Goal: Information Seeking & Learning: Learn about a topic

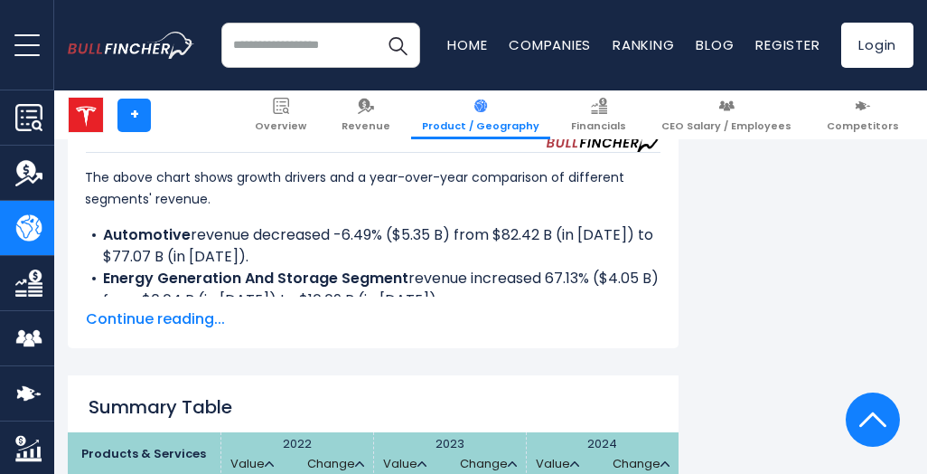
scroll to position [2627, 0]
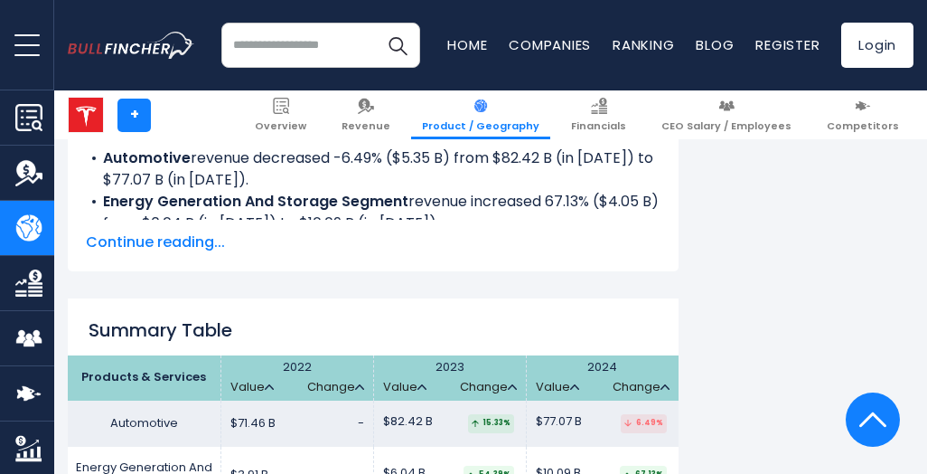
click at [169, 243] on span "Continue reading..." at bounding box center [373, 242] width 575 height 22
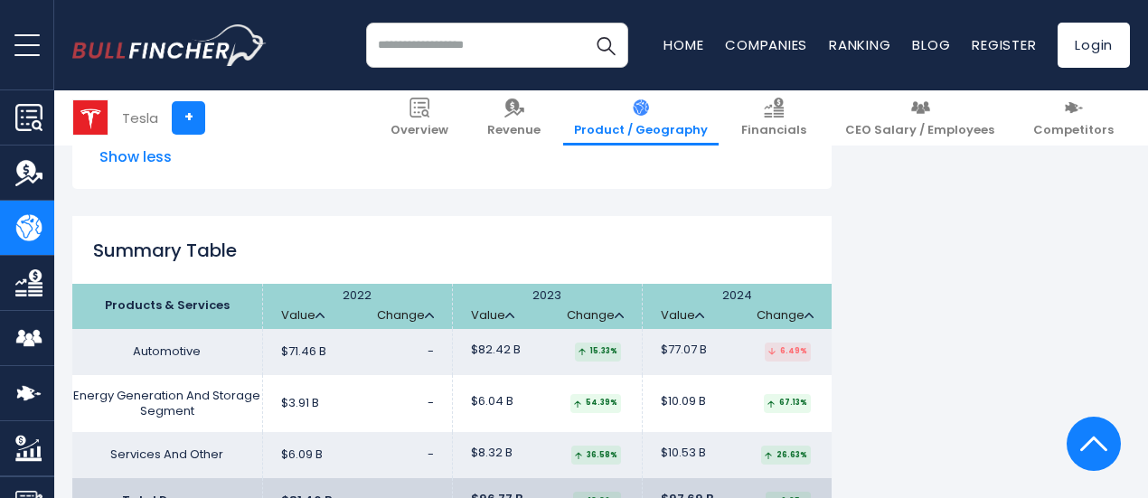
scroll to position [2898, 0]
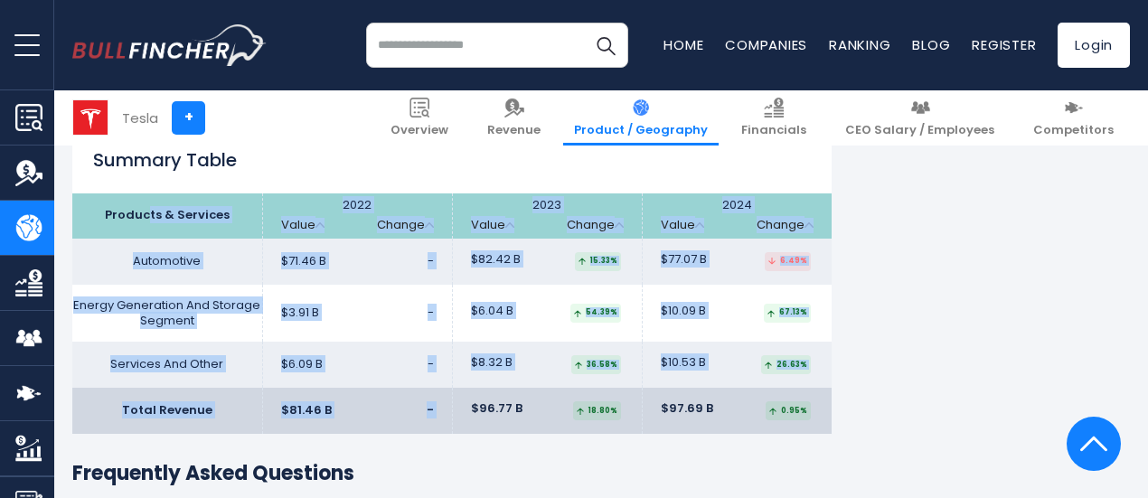
drag, startPoint x: 136, startPoint y: 217, endPoint x: 473, endPoint y: 392, distance: 379.1
click at [473, 392] on table "Products & Services 2022 Value Change 2023" at bounding box center [451, 313] width 759 height 241
click at [801, 202] on th "2024 Value Change" at bounding box center [737, 215] width 190 height 45
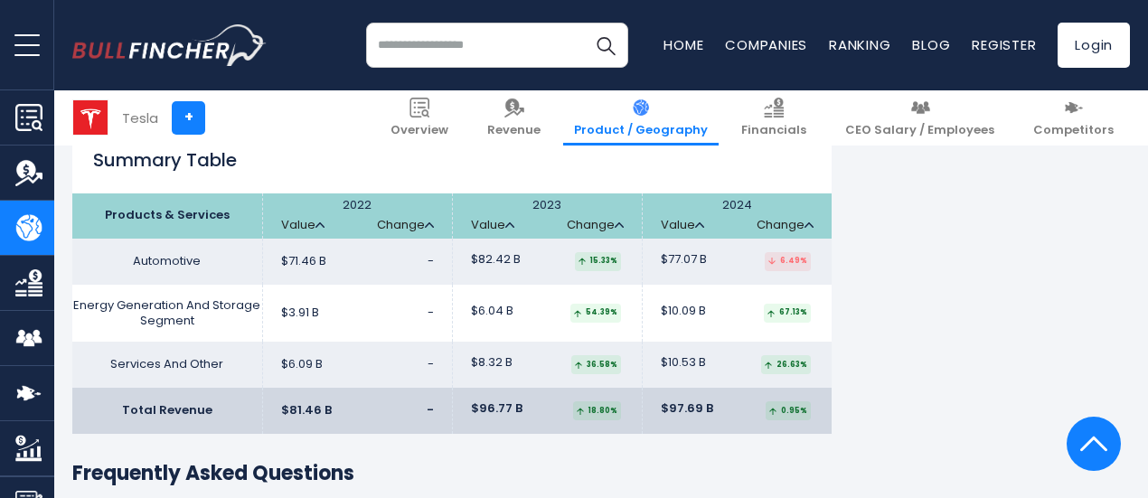
click at [804, 209] on th "2024 Value Change" at bounding box center [737, 215] width 190 height 45
click at [804, 208] on th "2024 Value Change" at bounding box center [737, 215] width 190 height 45
click at [393, 359] on td "$6.09 B -" at bounding box center [357, 365] width 190 height 46
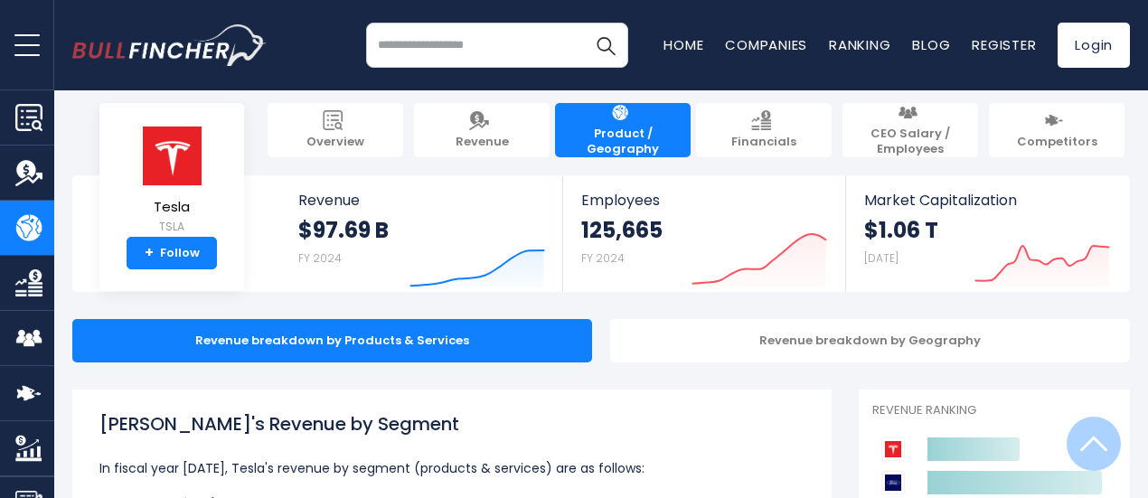
scroll to position [0, 0]
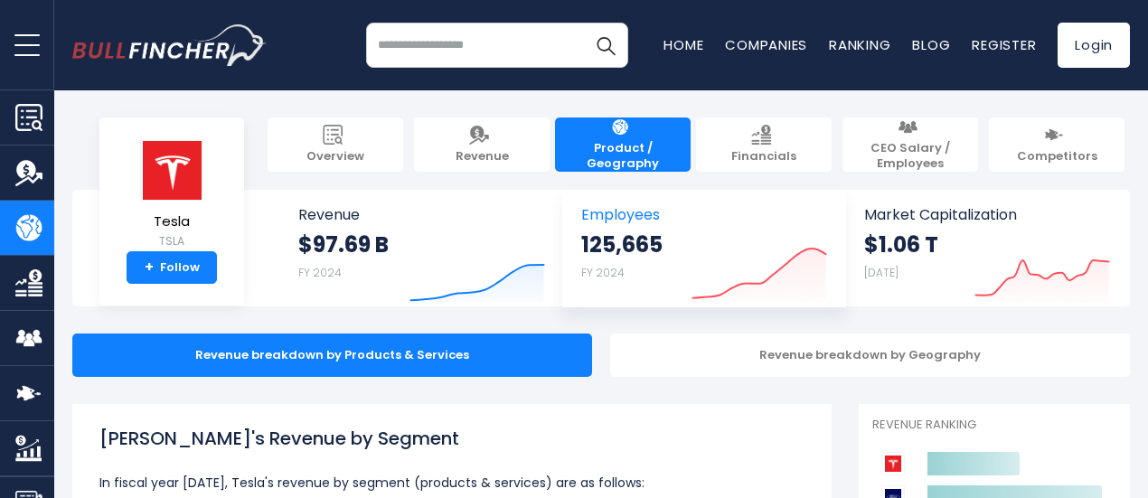
click at [710, 256] on icon "Created with Highcharts 12.1.2" at bounding box center [759, 264] width 136 height 76
click at [461, 264] on icon "Created with Highcharts 12.1.2" at bounding box center [477, 264] width 136 height 76
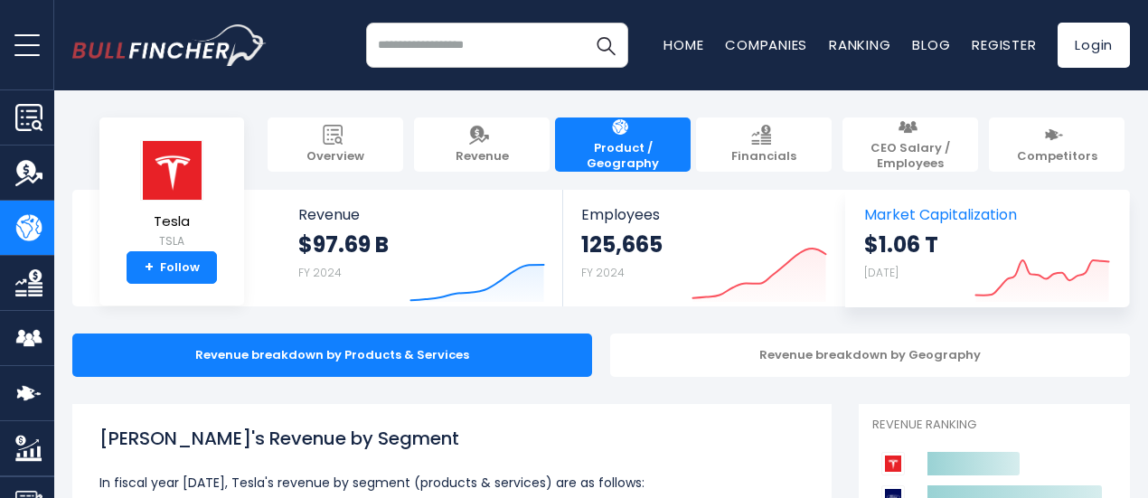
click at [911, 259] on div "$1.06 T Aug 19, 2025" at bounding box center [901, 259] width 74 height 58
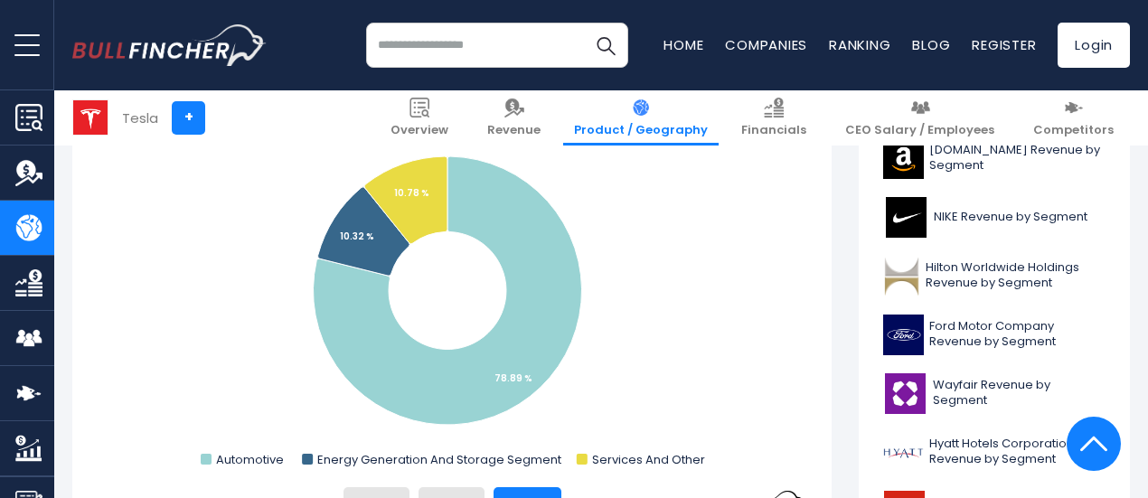
scroll to position [452, 0]
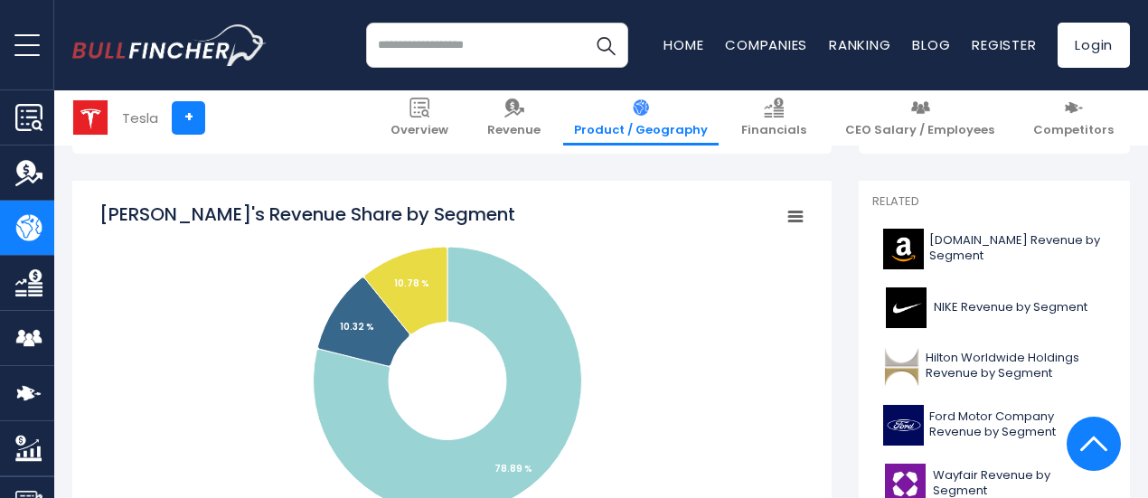
click at [430, 48] on input "search" at bounding box center [497, 45] width 262 height 45
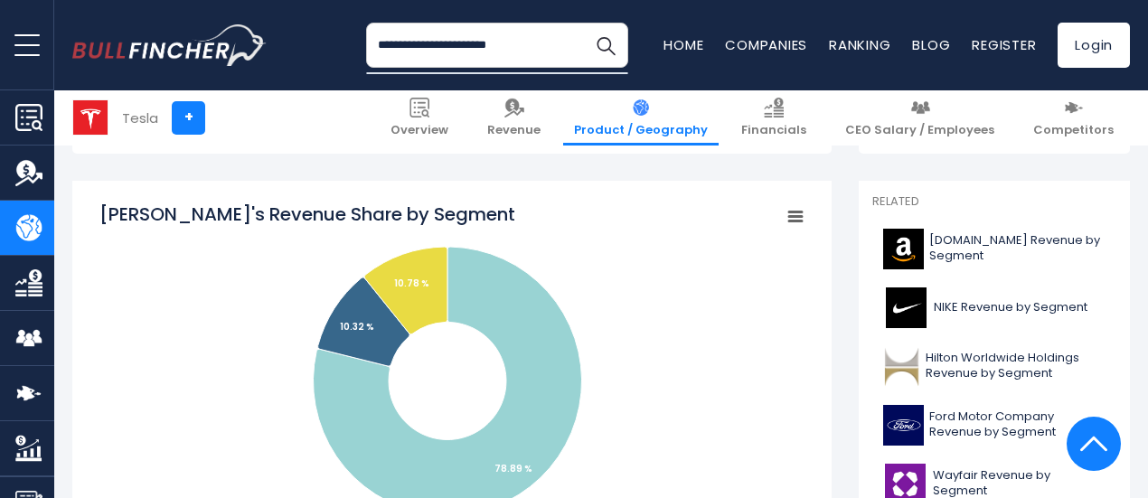
type input "**********"
click at [583, 23] on button "Search" at bounding box center [605, 45] width 45 height 45
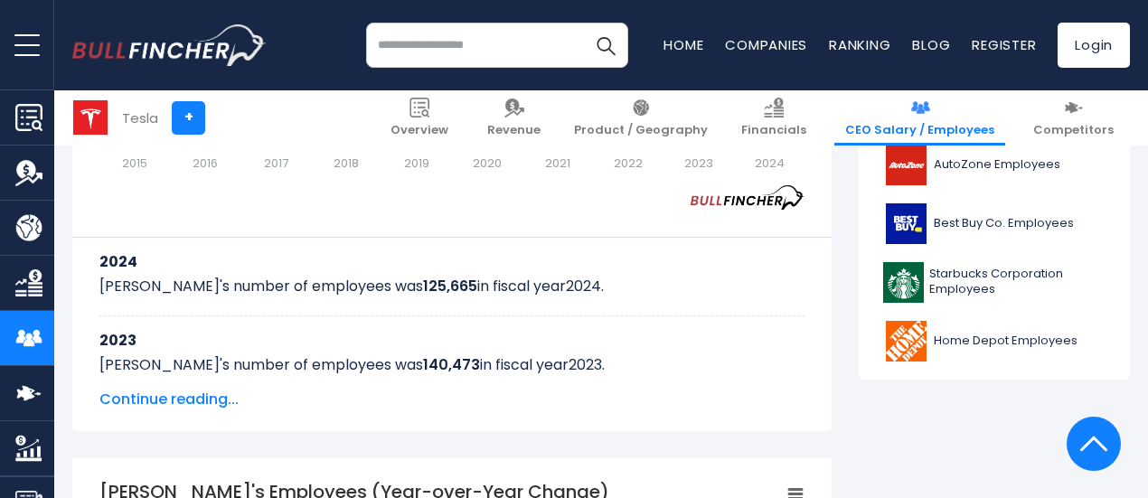
scroll to position [904, 0]
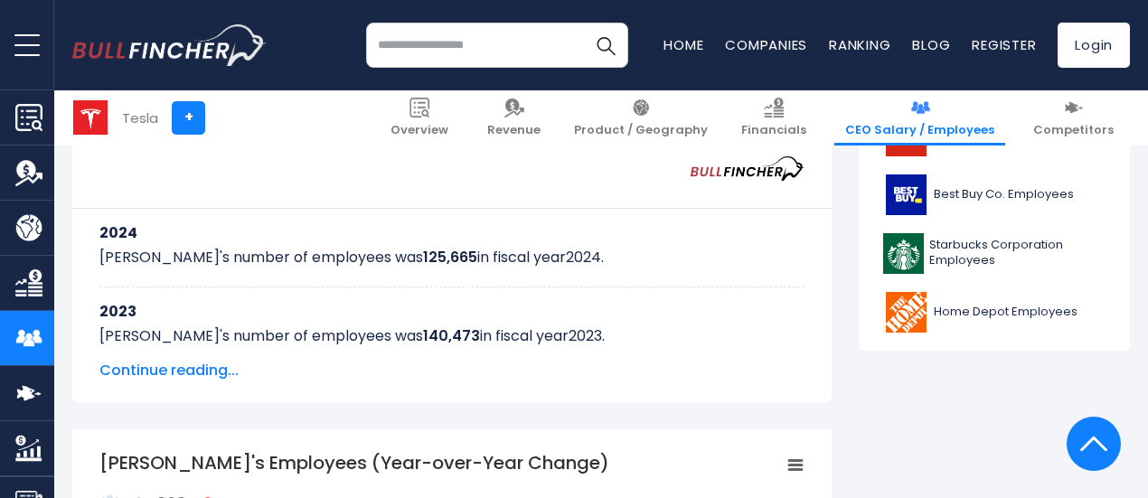
click at [172, 364] on span "Continue reading..." at bounding box center [451, 371] width 705 height 22
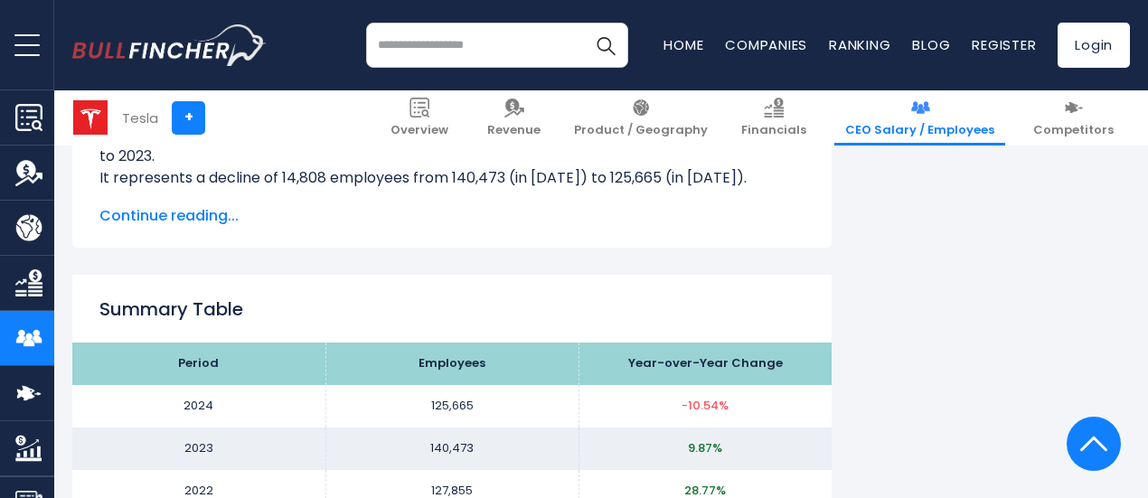
scroll to position [2078, 0]
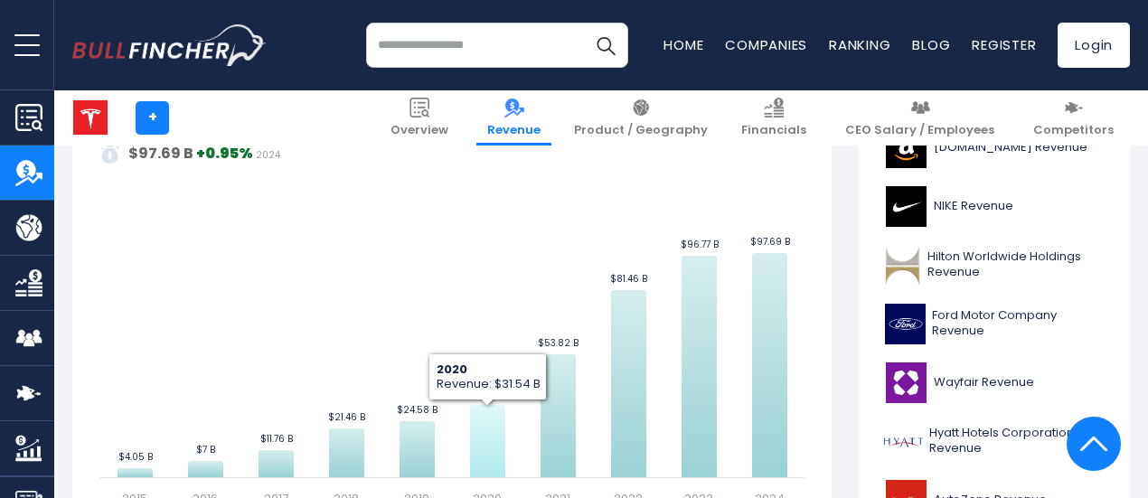
scroll to position [452, 0]
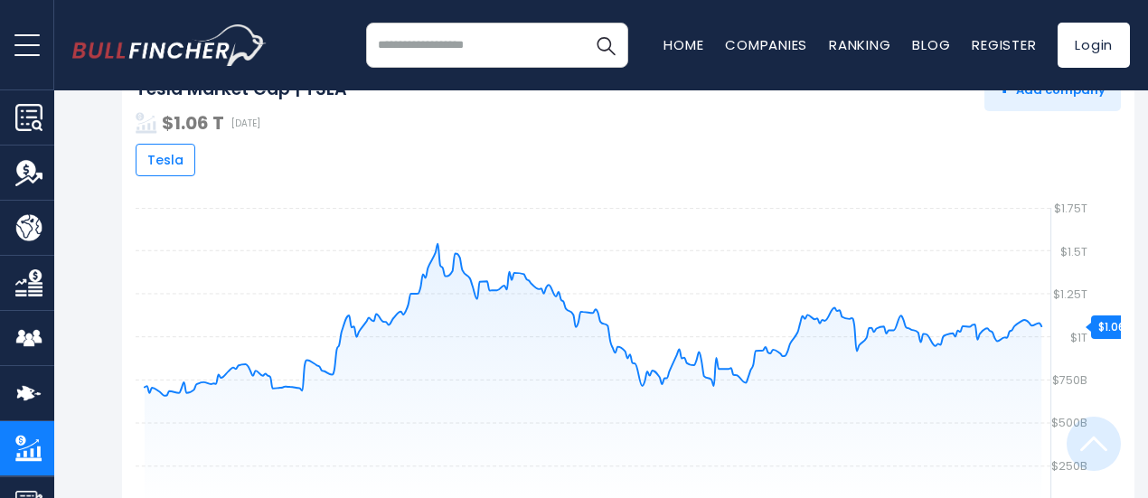
scroll to position [452, 0]
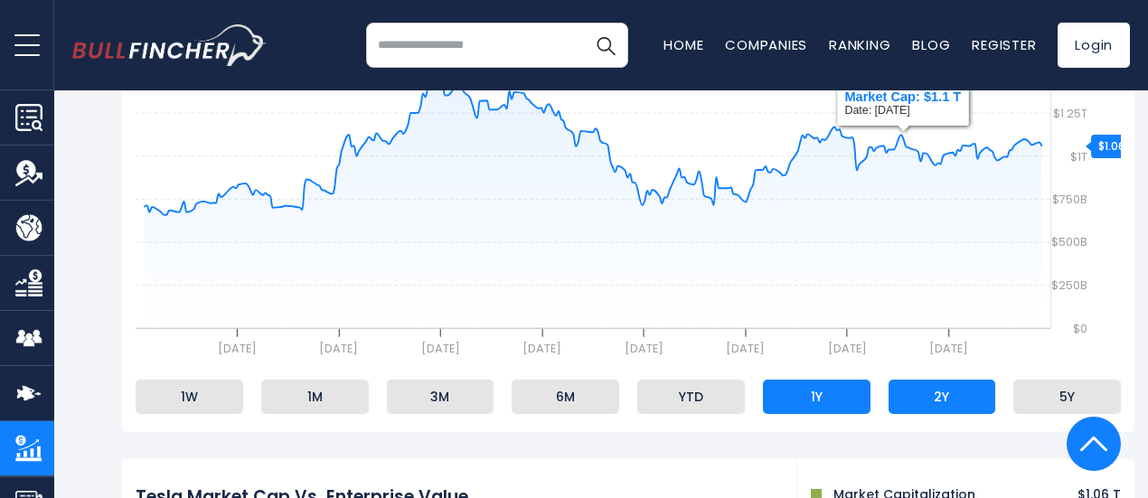
click at [932, 400] on li "2Y" at bounding box center [942, 397] width 108 height 34
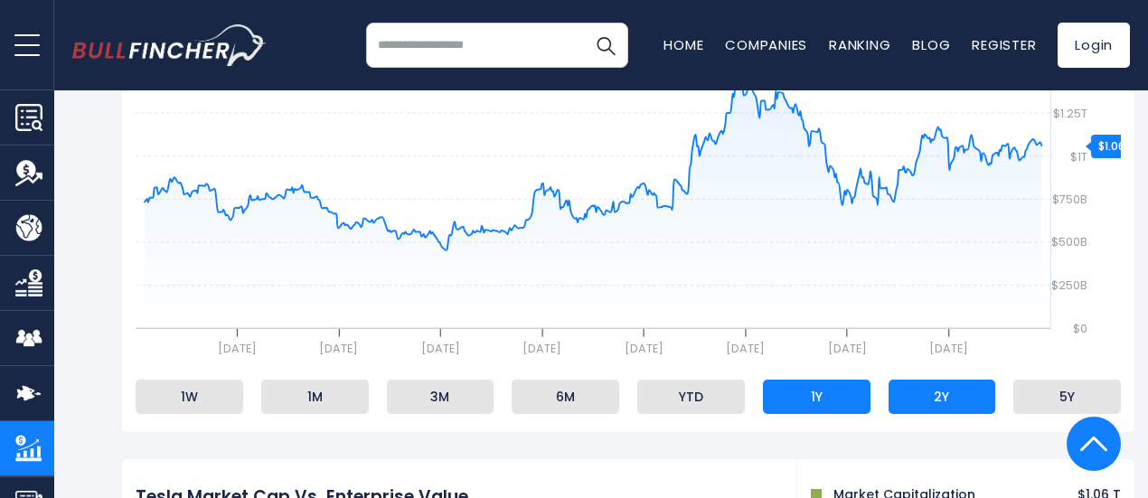
click at [831, 394] on li "1Y" at bounding box center [817, 397] width 108 height 34
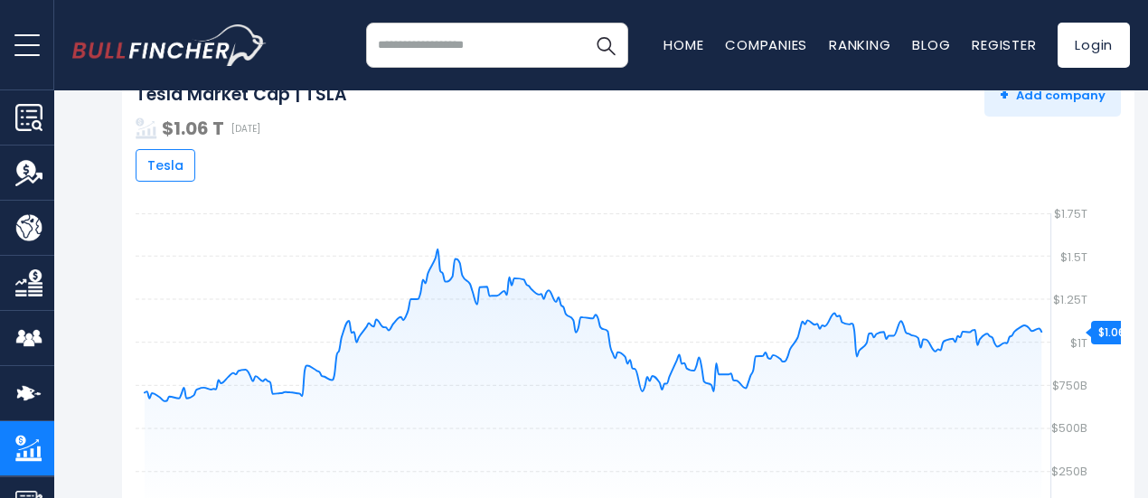
scroll to position [293, 0]
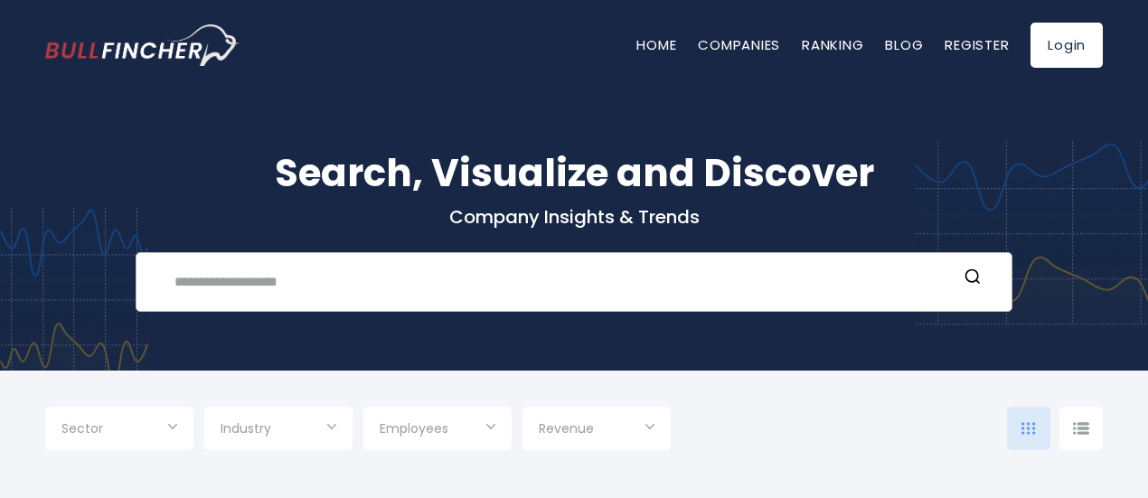
click at [212, 284] on input "text" at bounding box center [560, 281] width 793 height 33
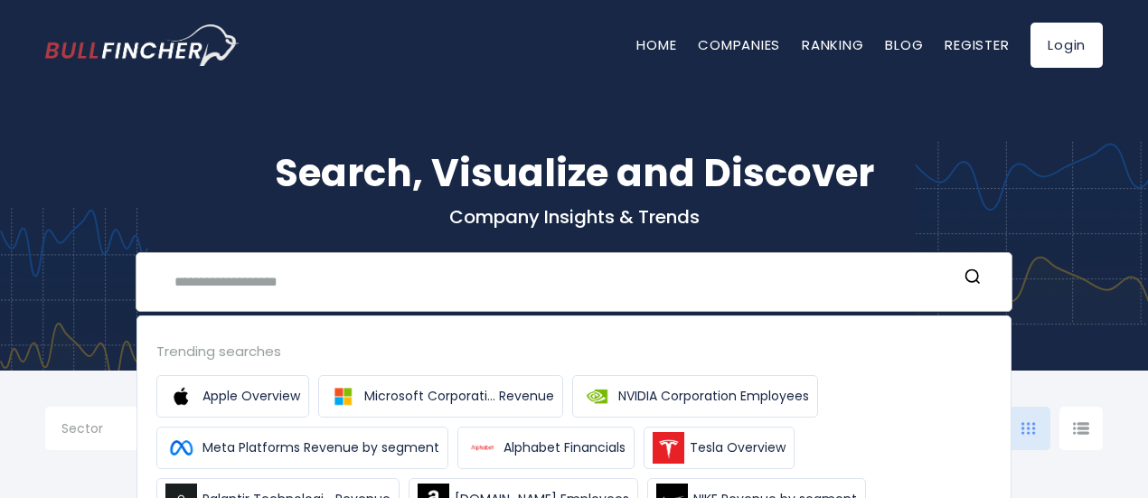
type input "*"
click at [718, 455] on span "Tesla Overview" at bounding box center [738, 447] width 96 height 19
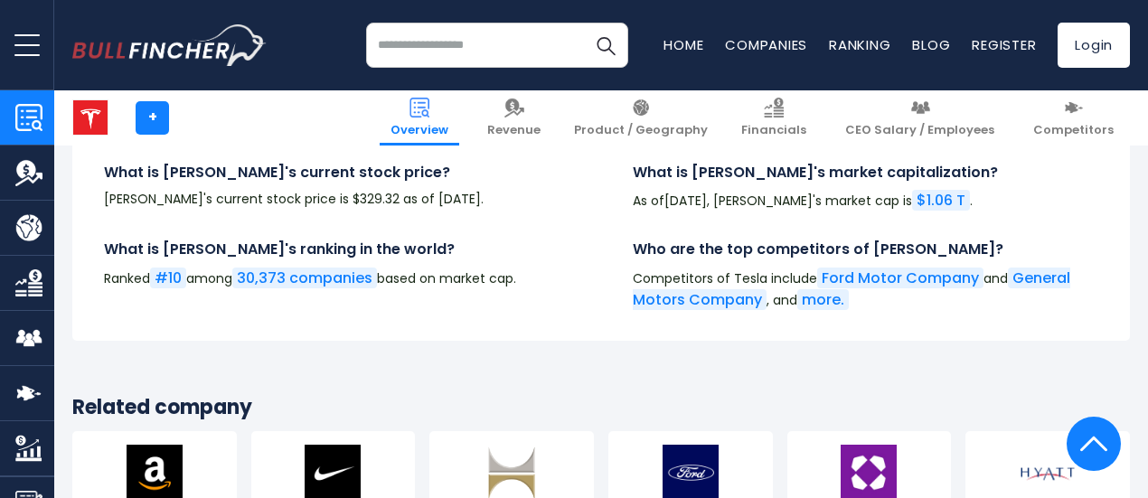
scroll to position [6235, 0]
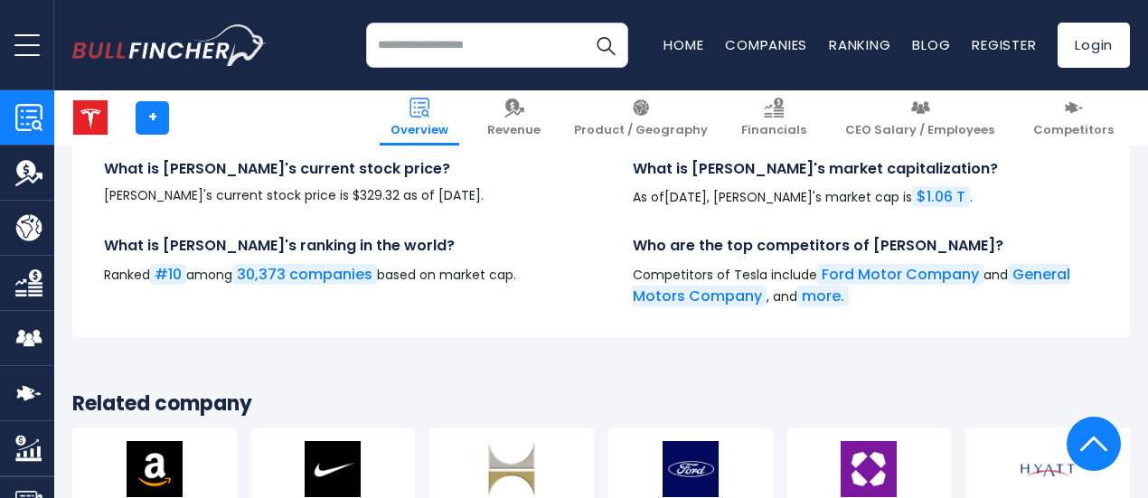
click at [849, 297] on link "more." at bounding box center [823, 296] width 52 height 21
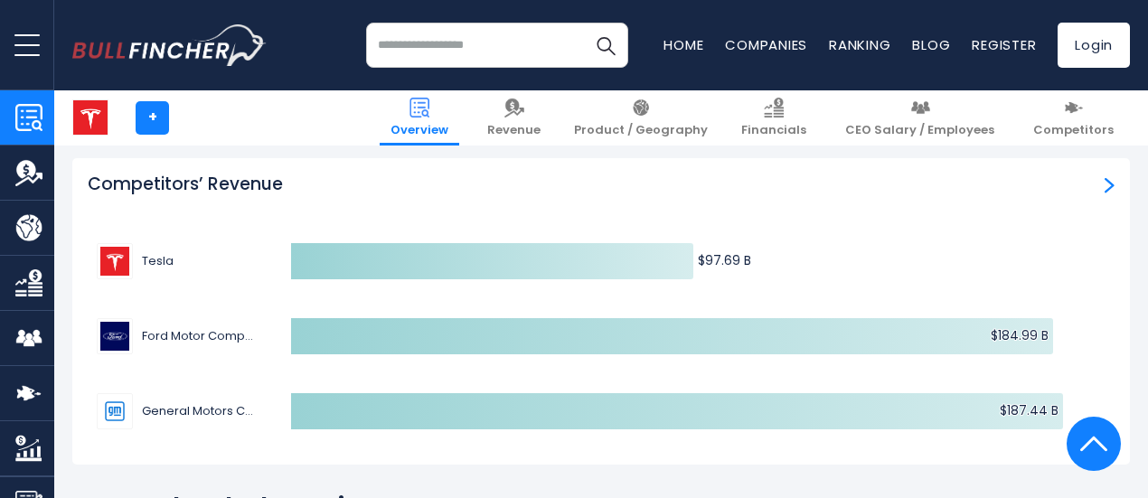
scroll to position [5332, 0]
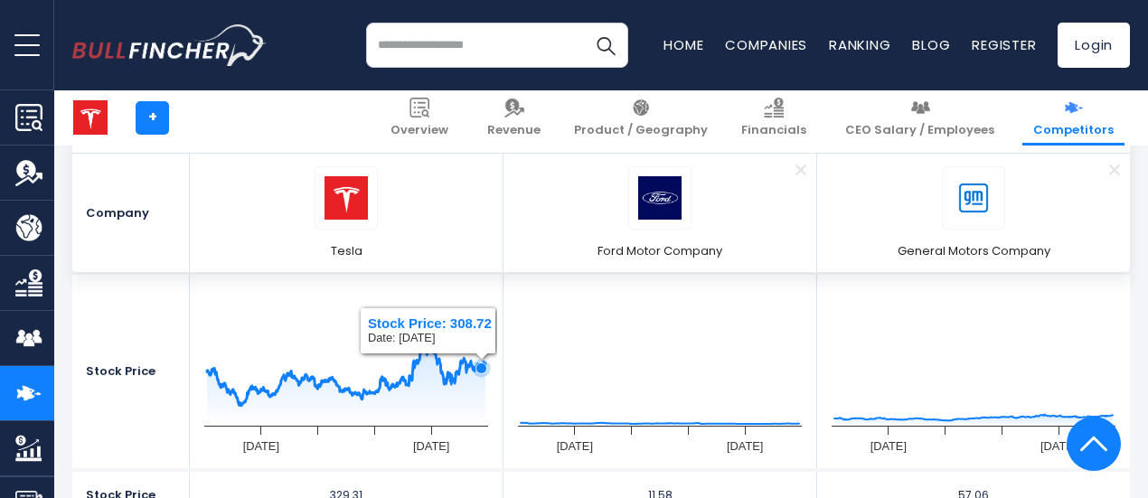
scroll to position [452, 0]
